Goal: Information Seeking & Learning: Learn about a topic

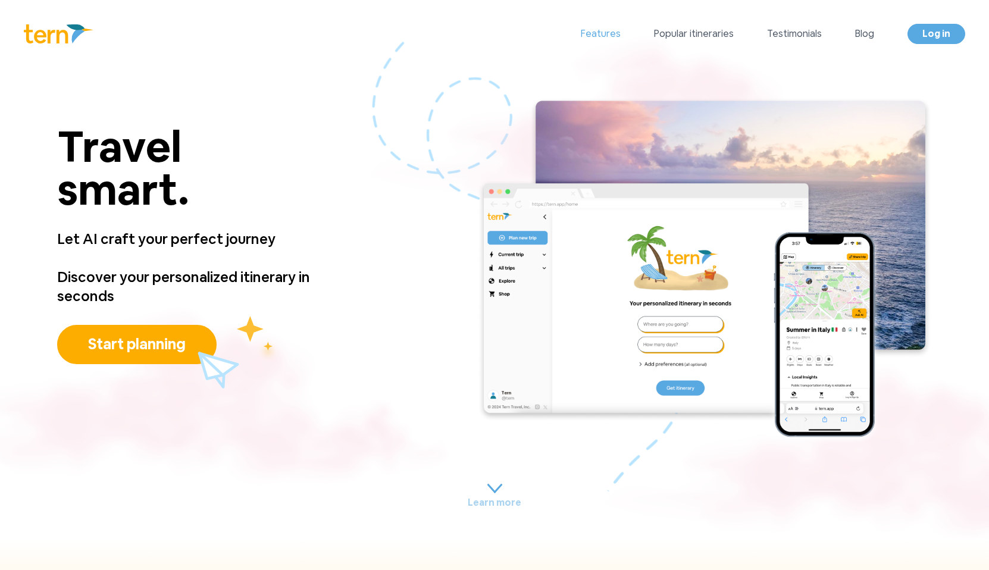
click at [610, 30] on link "Features" at bounding box center [601, 34] width 40 height 14
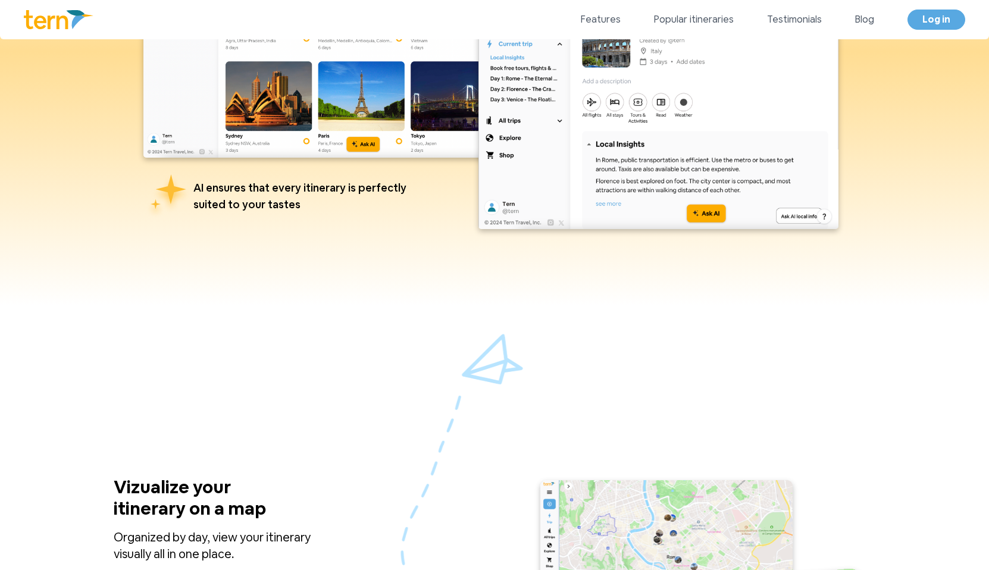
scroll to position [702, 0]
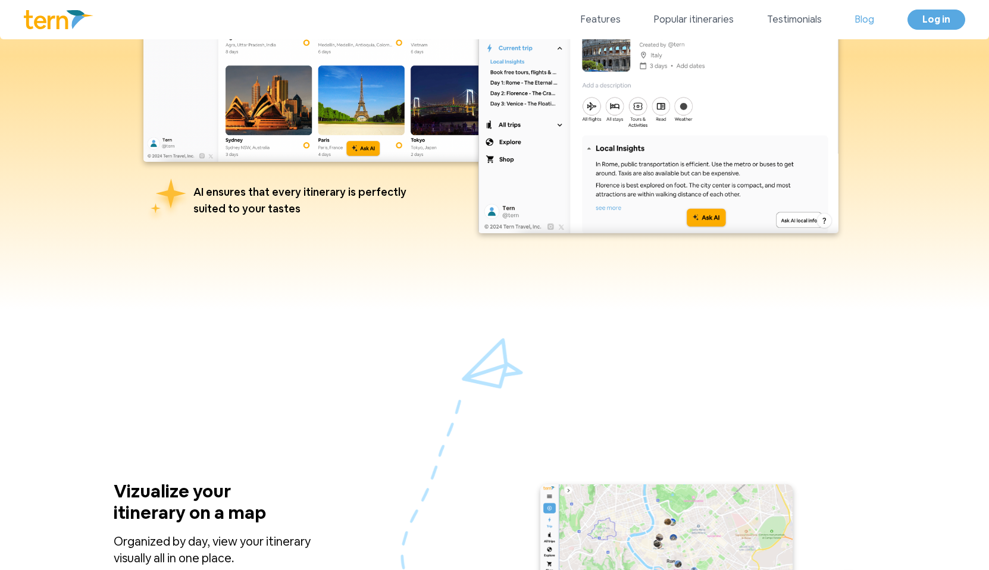
click at [867, 18] on link "Blog" at bounding box center [864, 19] width 19 height 14
click at [685, 25] on link "Popular itineraries" at bounding box center [694, 19] width 80 height 14
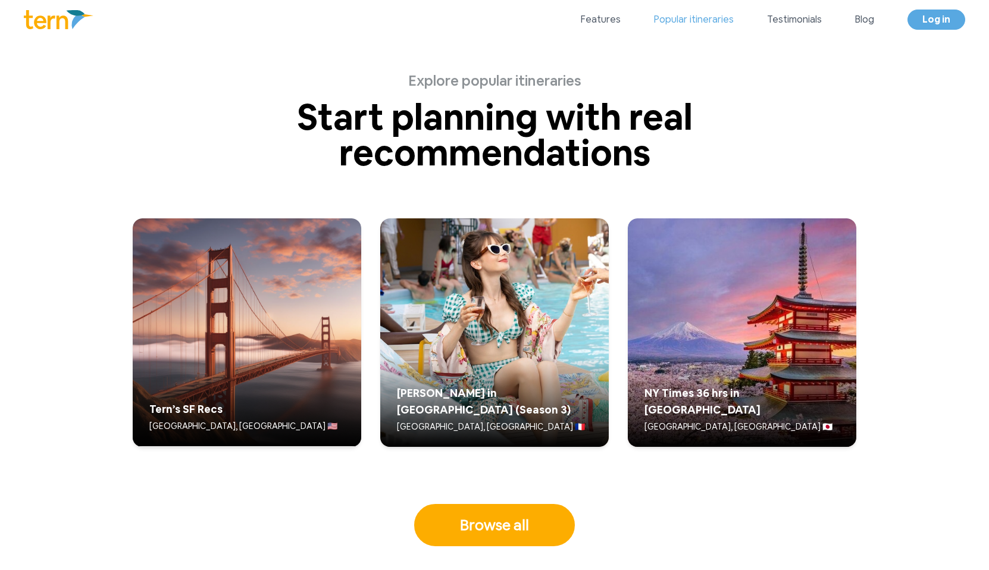
scroll to position [2958, 0]
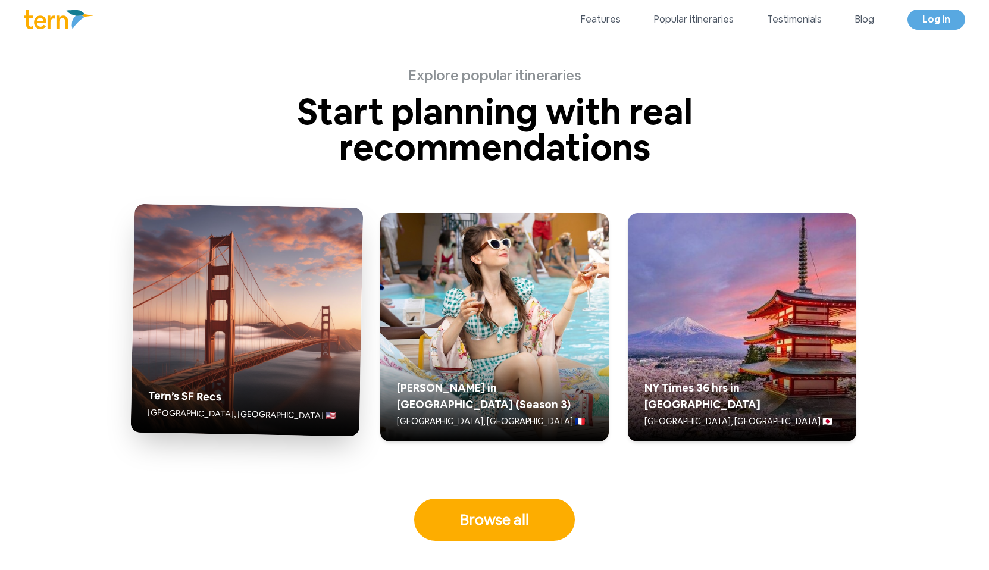
click at [319, 317] on img at bounding box center [247, 320] width 233 height 232
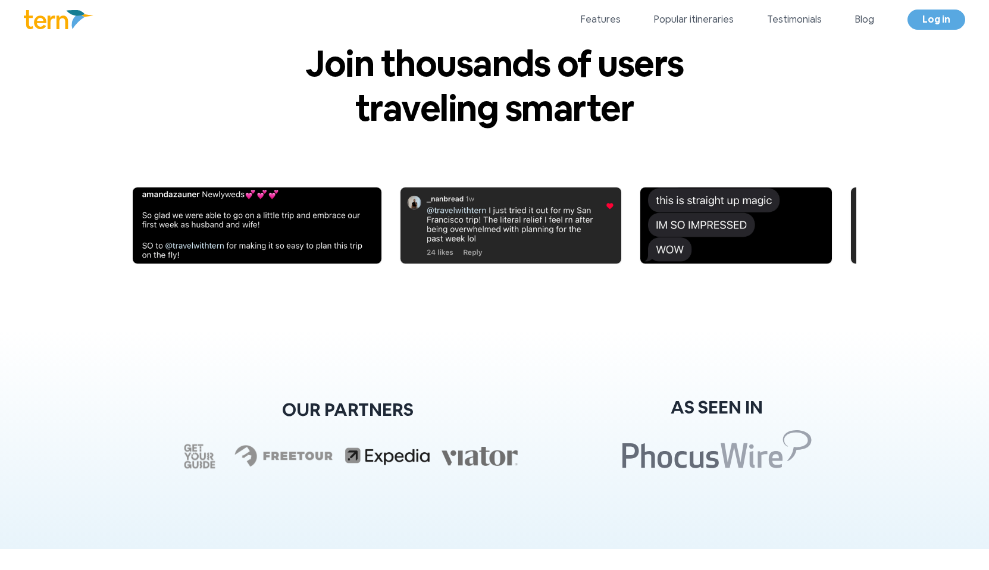
scroll to position [4190, 0]
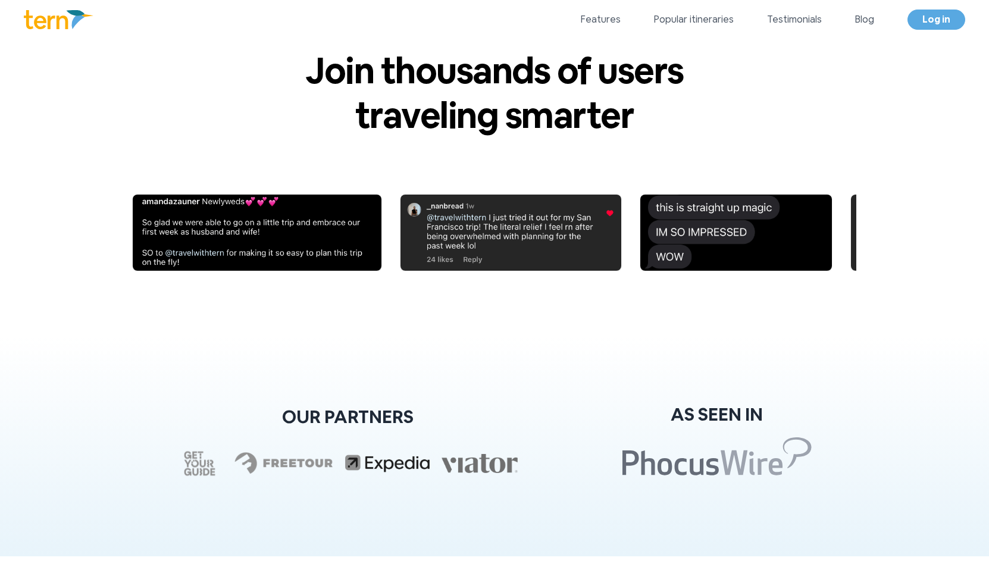
click at [401, 228] on img at bounding box center [511, 233] width 221 height 76
click at [186, 225] on img at bounding box center [251, 233] width 249 height 76
